Goal: Book appointment/travel/reservation

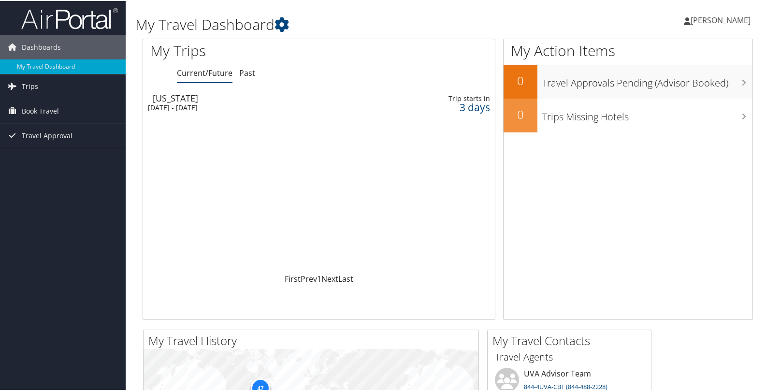
click at [242, 106] on div "Mon 8 Sep 2025 - Wed 10 Sep 2025" at bounding box center [261, 106] width 227 height 9
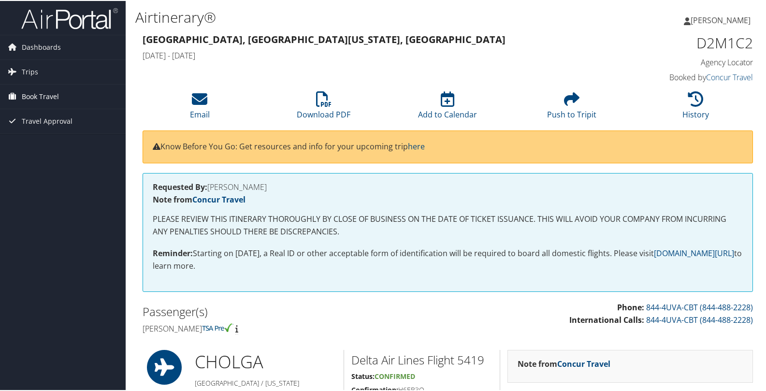
click at [37, 95] on span "Book Travel" at bounding box center [40, 96] width 37 height 24
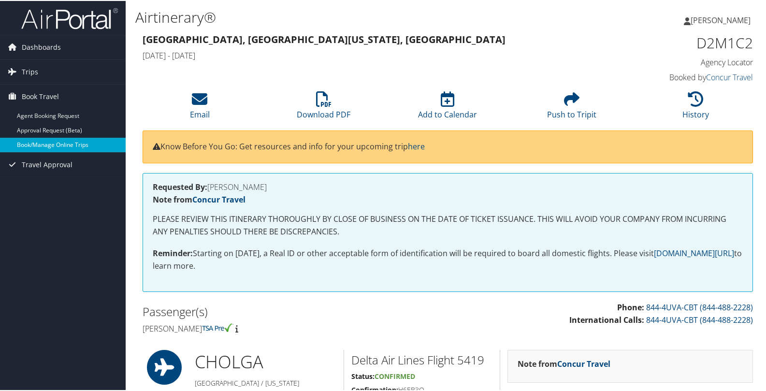
click at [44, 142] on link "Book/Manage Online Trips" at bounding box center [63, 144] width 126 height 14
